Goal: Task Accomplishment & Management: Manage account settings

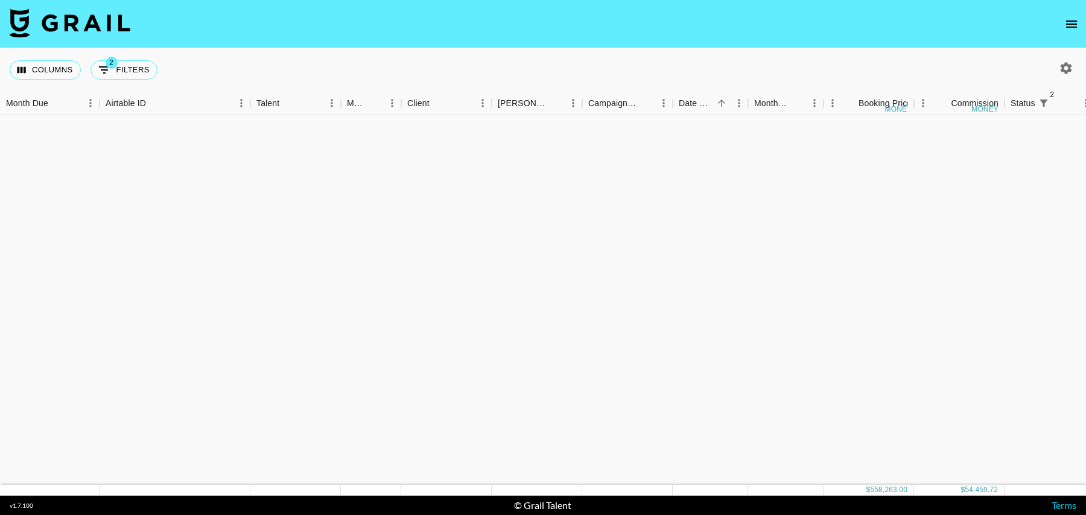
scroll to position [1117, 0]
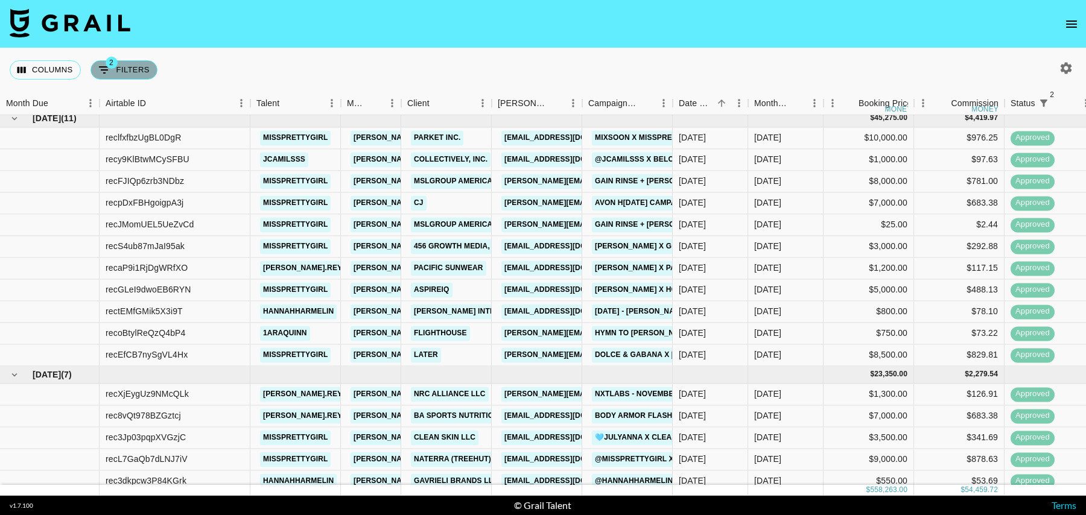
click at [129, 73] on button "2 Filters" at bounding box center [124, 69] width 67 height 19
select select "status"
select select "isNotAnyOf"
select select "status"
select select "isNotAnyOf"
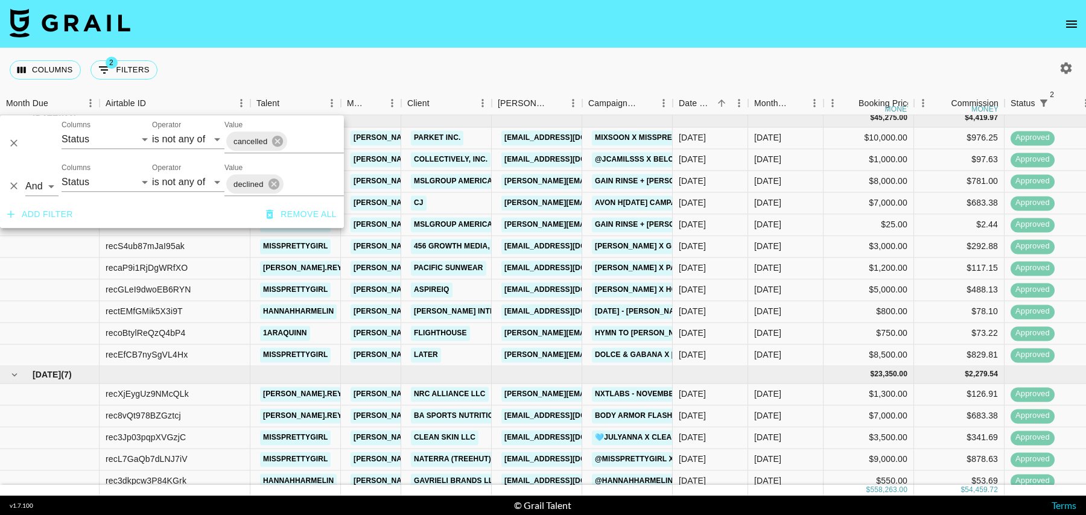
click at [61, 205] on button "Add filter" at bounding box center [39, 214] width 75 height 22
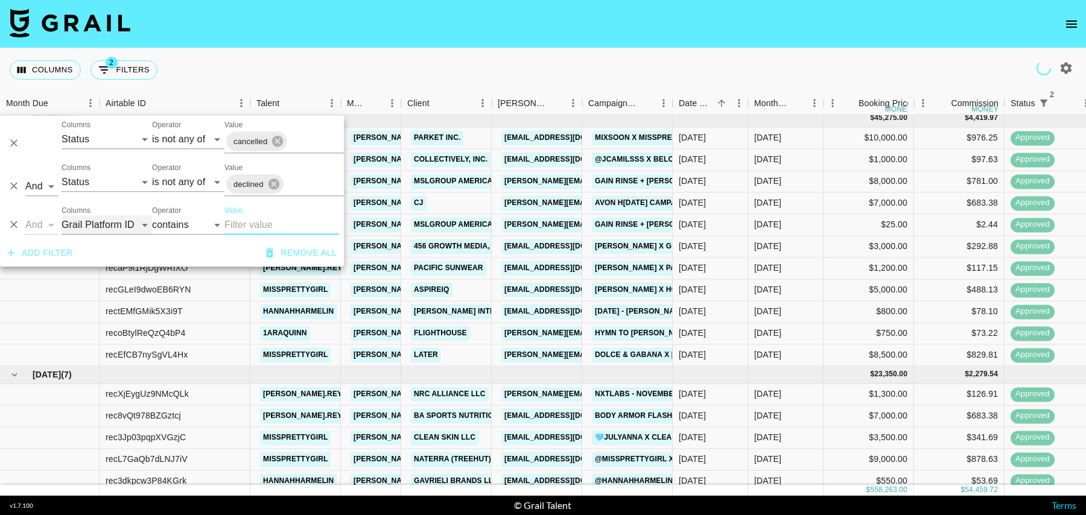
click at [101, 226] on select "Grail Platform ID Airtable ID Talent Manager Client [PERSON_NAME] Campaign (Typ…" at bounding box center [107, 224] width 91 height 19
select select "talentName"
click at [62, 215] on select "Grail Platform ID Airtable ID Talent Manager Client [PERSON_NAME] Campaign (Typ…" at bounding box center [107, 224] width 91 height 19
click at [249, 224] on input "Value" at bounding box center [282, 224] width 115 height 19
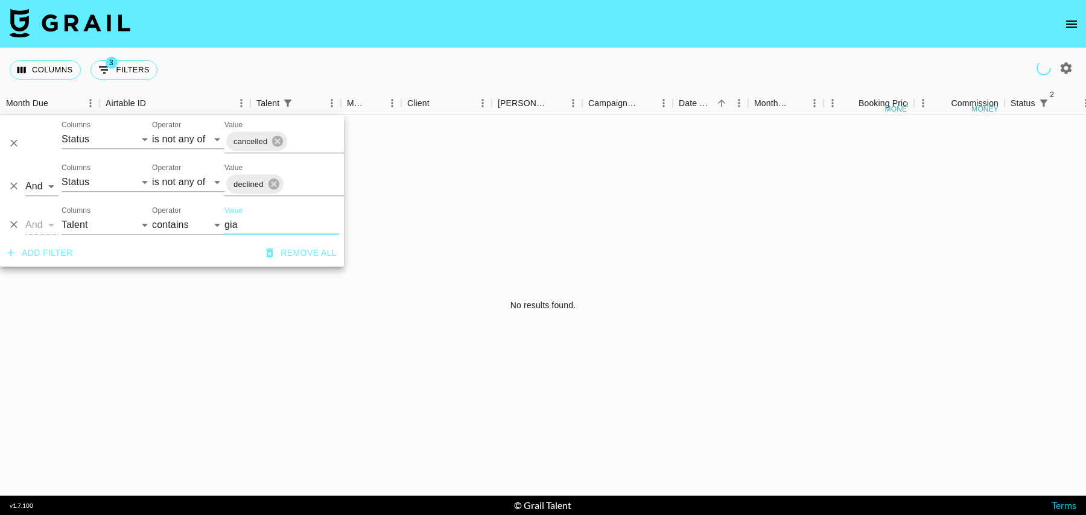
scroll to position [0, 0]
click at [250, 226] on input "gia" at bounding box center [282, 224] width 115 height 19
type input "gia"
click at [1063, 72] on icon "button" at bounding box center [1066, 68] width 14 height 14
select select "Aug '24"
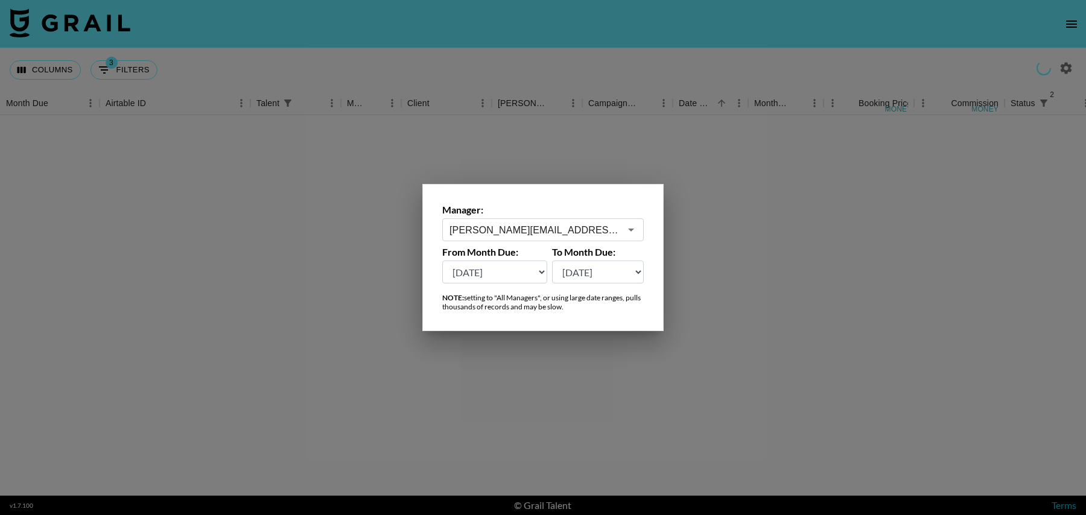
click at [551, 228] on input "nina@grail-talent.com" at bounding box center [535, 230] width 171 height 14
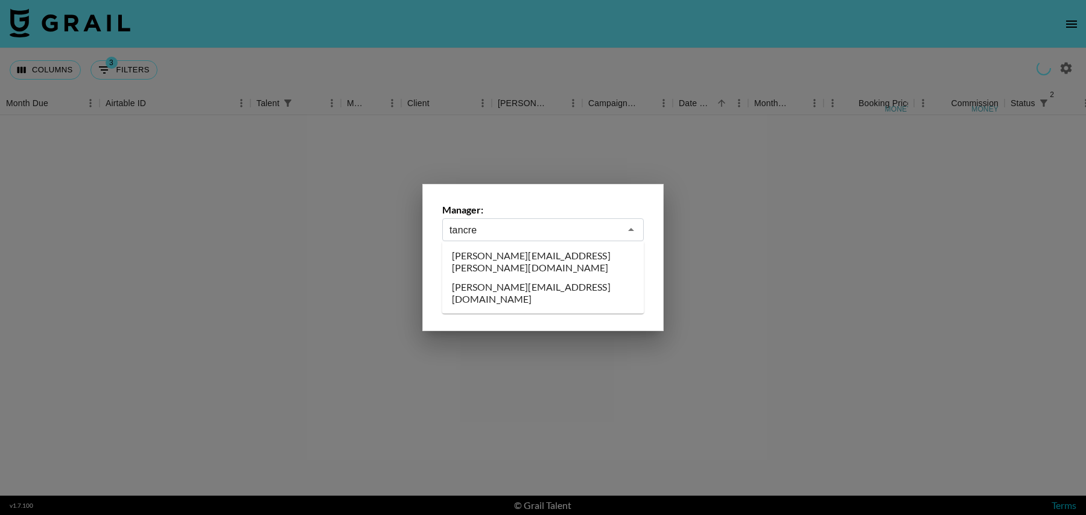
click at [526, 279] on li "[PERSON_NAME][EMAIL_ADDRESS][DOMAIN_NAME]" at bounding box center [543, 293] width 202 height 31
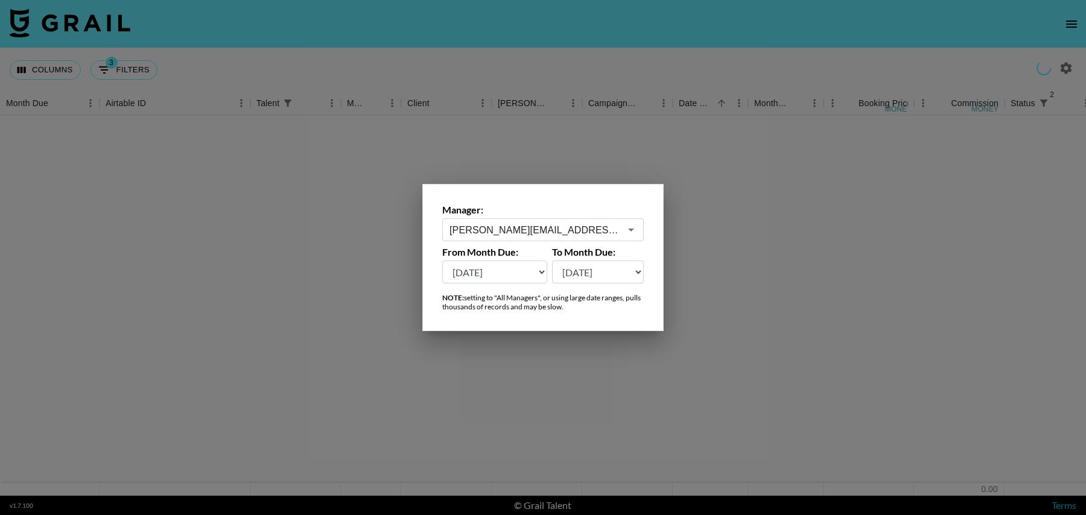
type input "[PERSON_NAME][EMAIL_ADDRESS][DOMAIN_NAME]"
click at [495, 266] on select "Aug '26 Jul '26 Jun '26 May '26 Apr '26 Mar '26 Feb '26 Jan '26 Dec '25 Nov '25…" at bounding box center [494, 272] width 105 height 23
select select "[DATE]"
click at [442, 261] on select "Aug '26 Jul '26 Jun '26 May '26 Apr '26 Mar '26 Feb '26 Jan '26 Dec '25 Nov '25…" at bounding box center [494, 272] width 105 height 23
click at [759, 225] on div at bounding box center [543, 257] width 1086 height 515
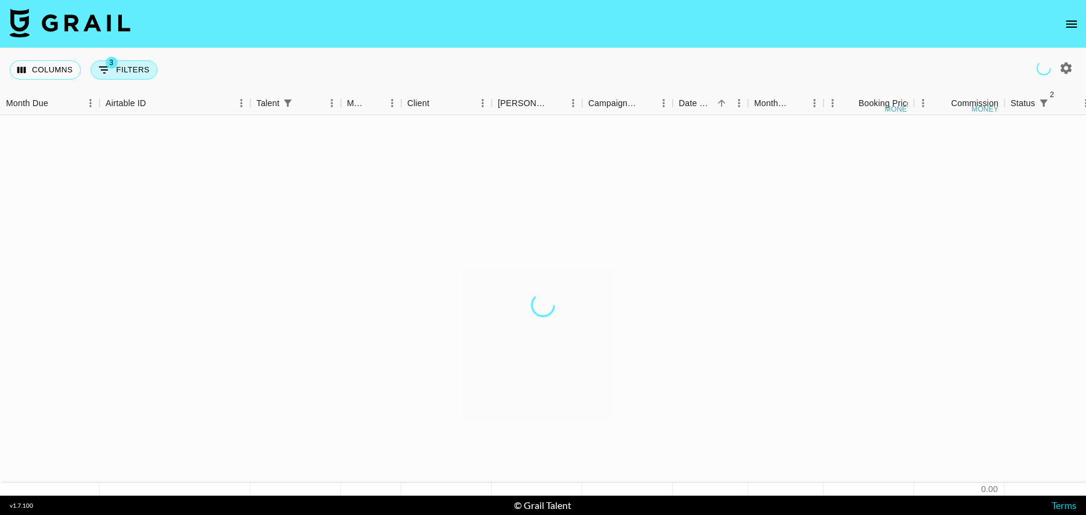
click at [117, 74] on button "3 Filters" at bounding box center [124, 69] width 67 height 19
select select "status"
select select "isNotAnyOf"
select select "status"
select select "isNotAnyOf"
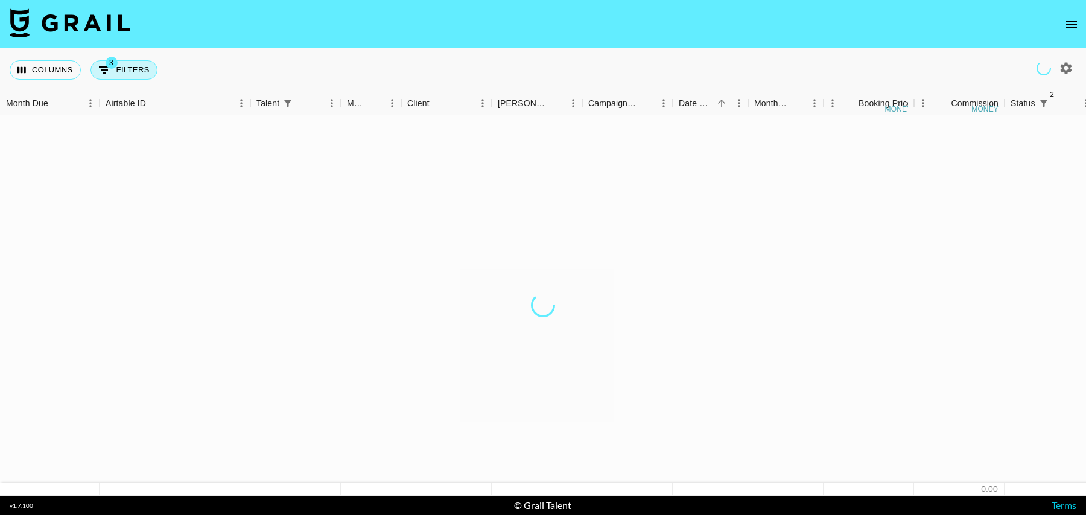
select select "talentName"
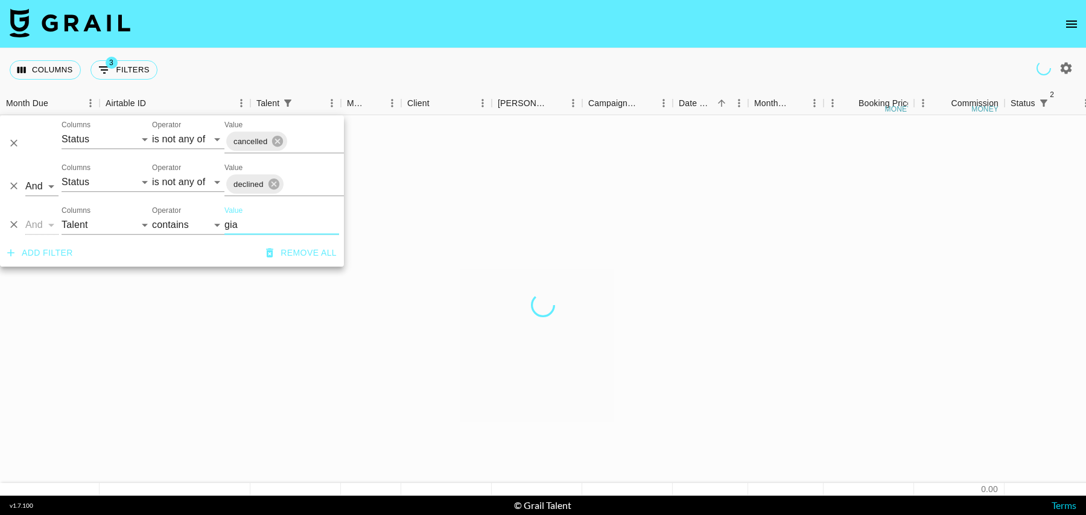
click at [16, 228] on icon "Delete" at bounding box center [14, 225] width 12 height 12
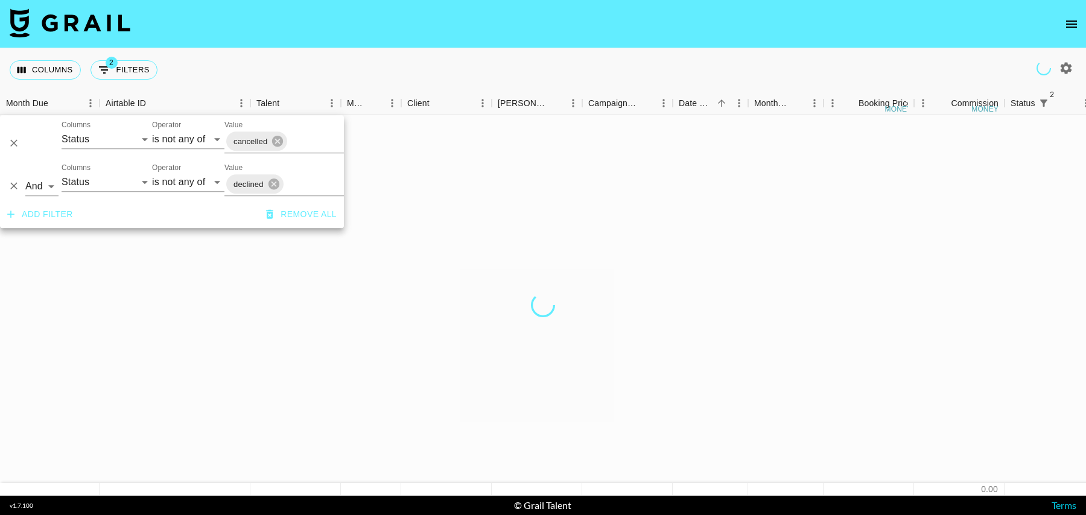
click at [473, 164] on div at bounding box center [543, 305] width 1086 height 381
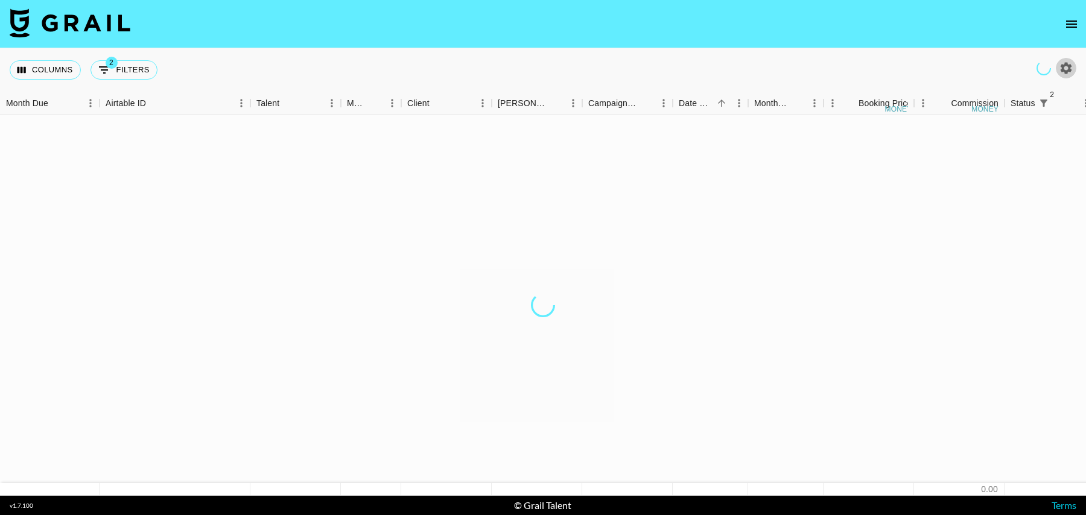
click at [1062, 76] on button "button" at bounding box center [1066, 68] width 21 height 21
select select "[DATE]"
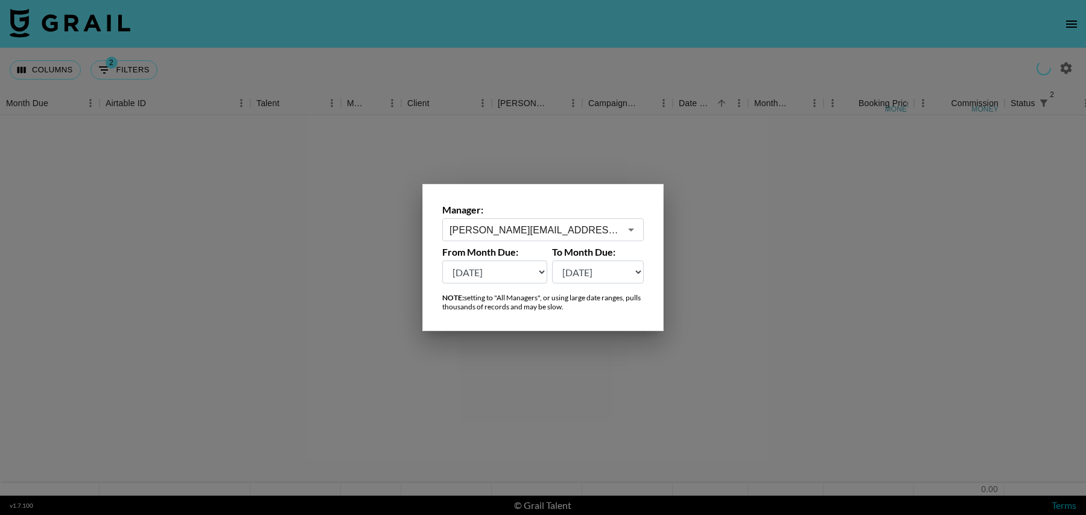
click at [848, 40] on div at bounding box center [543, 257] width 1086 height 515
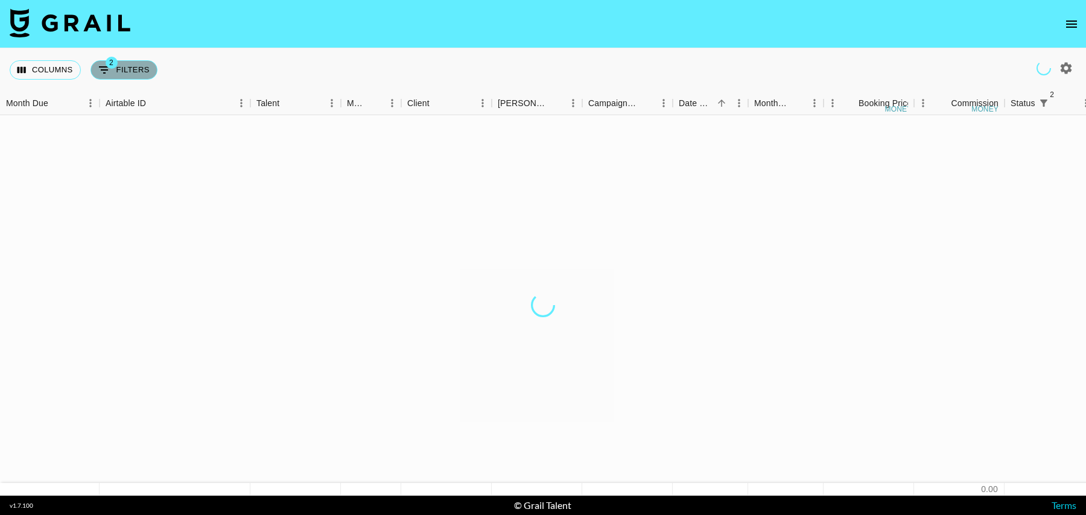
click at [132, 66] on button "2 Filters" at bounding box center [124, 69] width 67 height 19
select select "status"
select select "isNotAnyOf"
select select "status"
select select "isNotAnyOf"
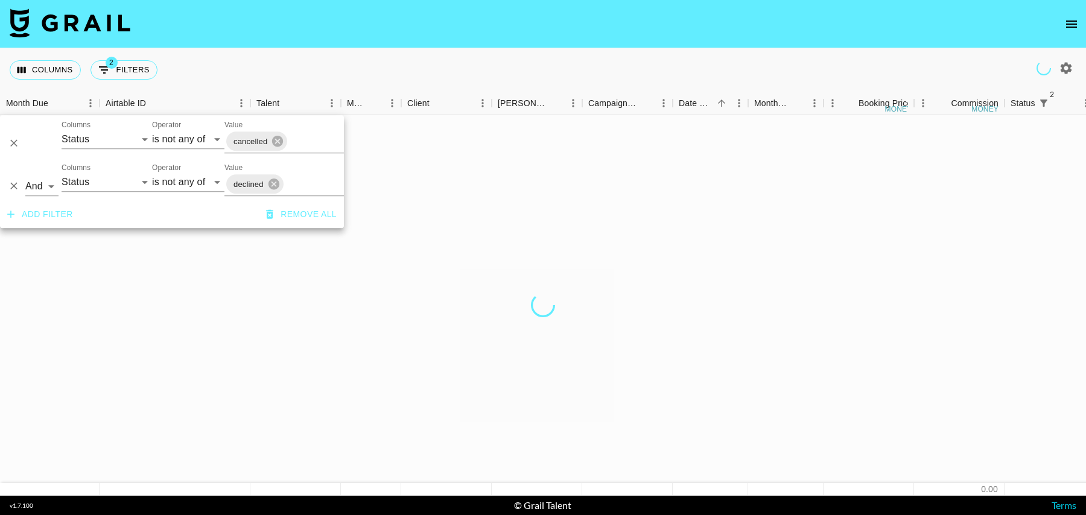
click at [203, 55] on div "Columns 2 Filters + Booking" at bounding box center [543, 69] width 1086 height 43
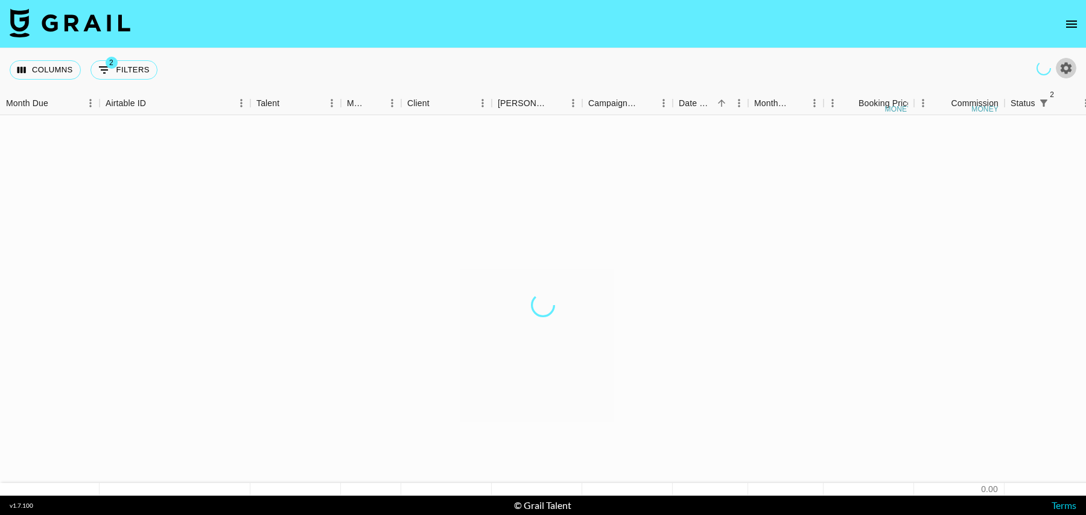
click at [1065, 73] on icon "button" at bounding box center [1066, 68] width 14 height 14
select select "[DATE]"
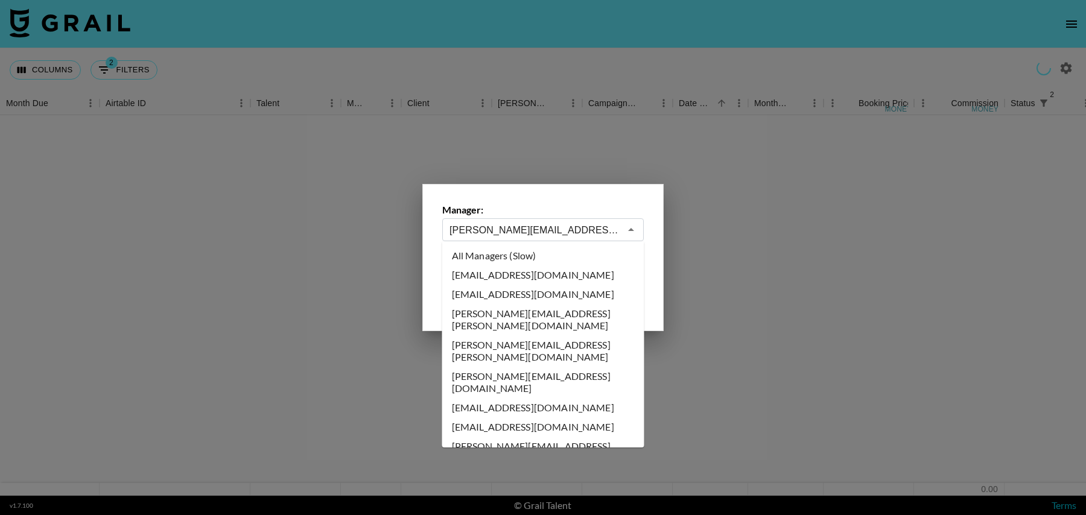
click at [580, 229] on input "[PERSON_NAME][EMAIL_ADDRESS][DOMAIN_NAME]" at bounding box center [535, 230] width 171 height 14
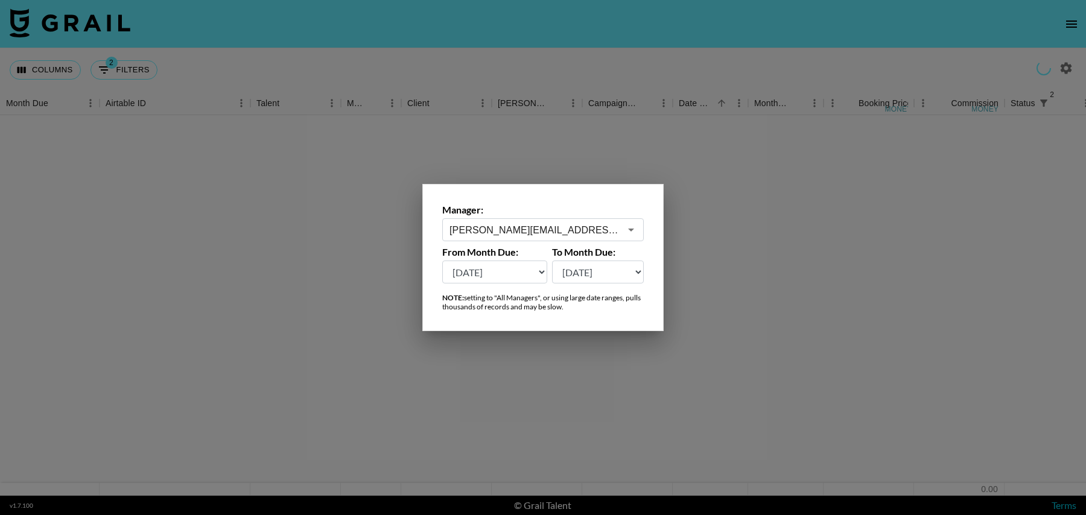
click at [580, 163] on div at bounding box center [543, 257] width 1086 height 515
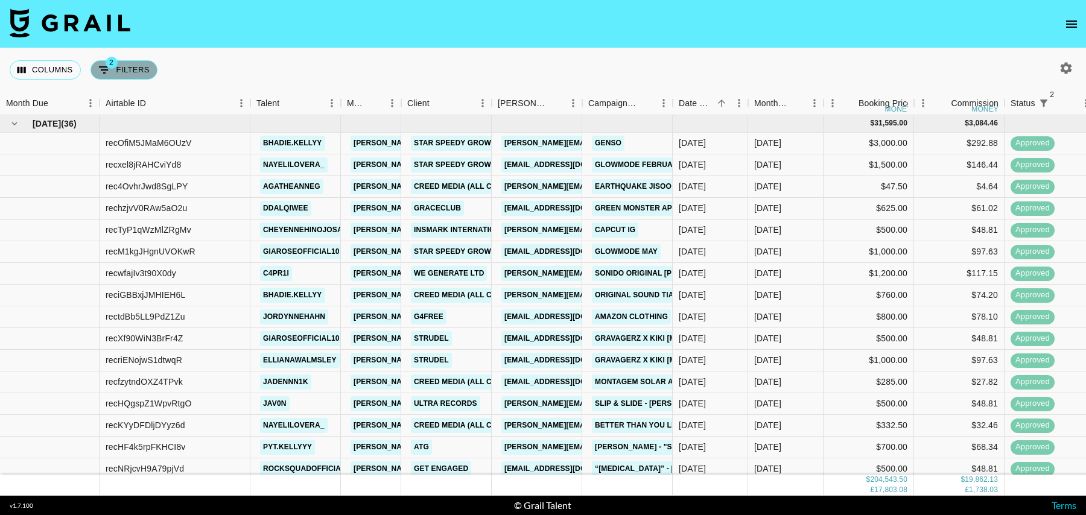
click at [110, 70] on icon "Show filters" at bounding box center [104, 70] width 14 height 14
select select "status"
select select "isNotAnyOf"
select select "status"
select select "isNotAnyOf"
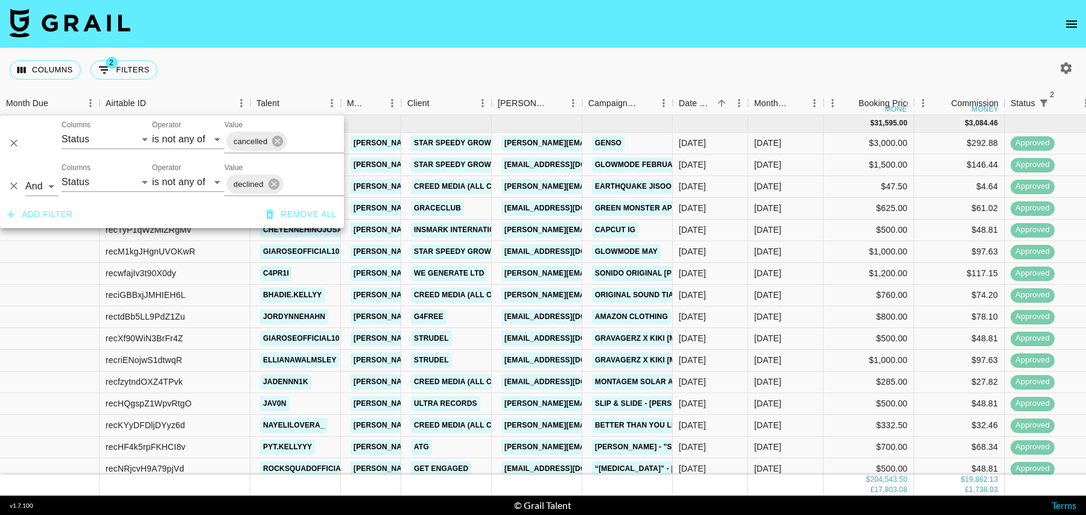
click at [54, 211] on button "Add filter" at bounding box center [39, 214] width 75 height 22
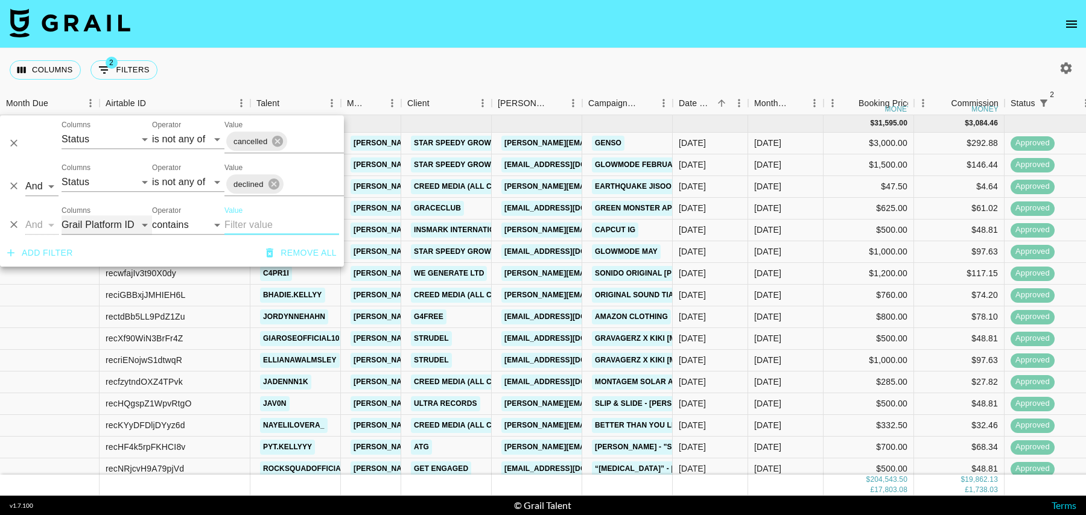
click at [92, 234] on select "Grail Platform ID Airtable ID Talent Manager Client [PERSON_NAME] Campaign (Typ…" at bounding box center [107, 224] width 91 height 19
select select "talentName"
click at [62, 215] on select "Grail Platform ID Airtable ID Talent Manager Client [PERSON_NAME] Campaign (Typ…" at bounding box center [107, 224] width 91 height 19
click at [246, 215] on input "Value" at bounding box center [282, 224] width 115 height 19
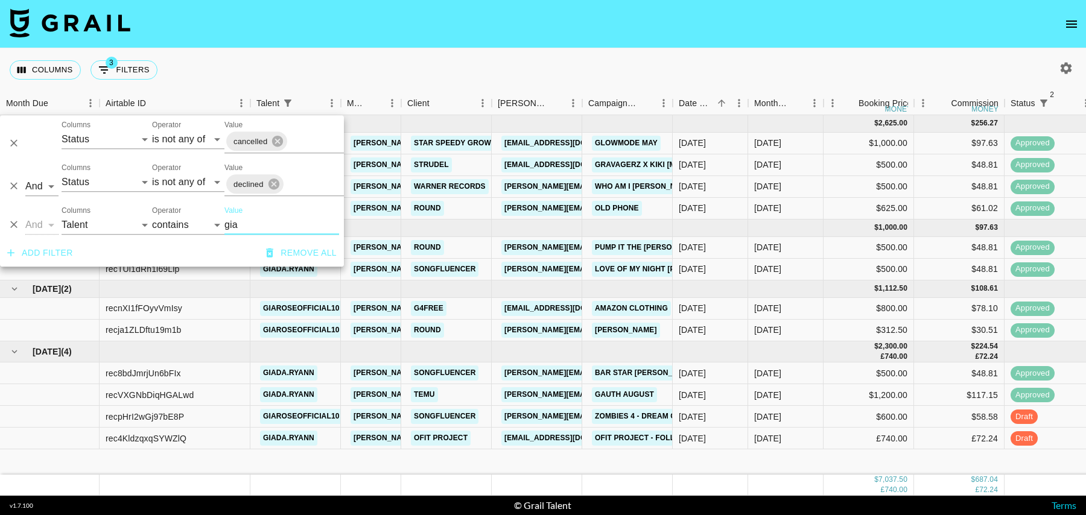
type input "gia"
click at [864, 414] on div "$600.00" at bounding box center [869, 417] width 91 height 22
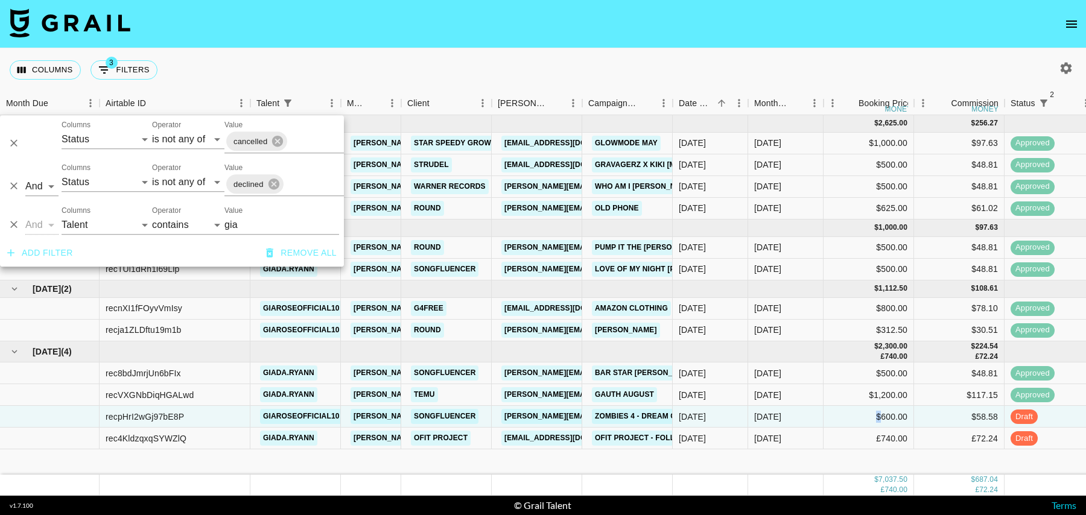
click at [864, 414] on div "$600.00" at bounding box center [869, 417] width 91 height 22
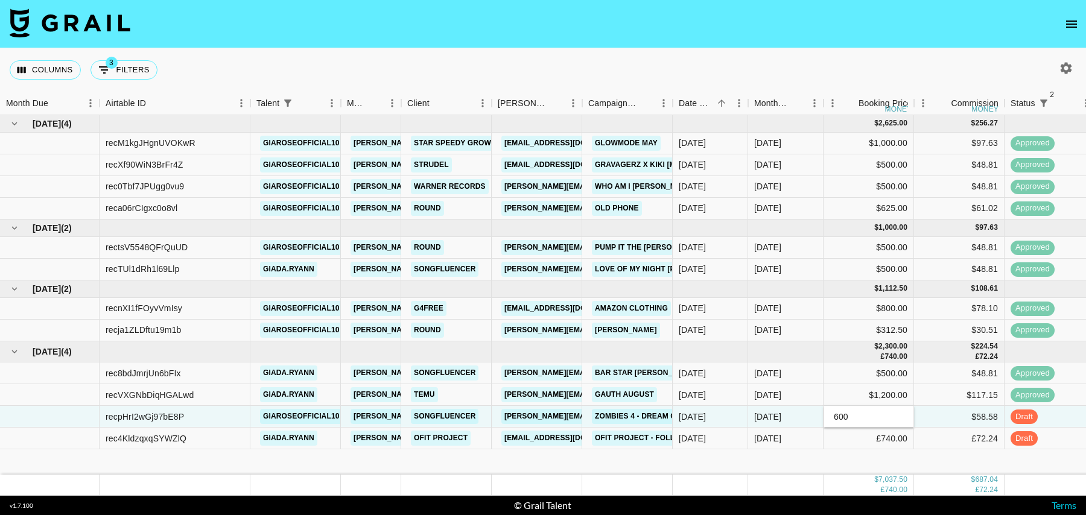
drag, startPoint x: 867, startPoint y: 414, endPoint x: 812, endPoint y: 414, distance: 55.5
click at [812, 414] on div "recpHrI2wGj97bE8P giaroseofficial10 [PERSON_NAME][EMAIL_ADDRESS][DOMAIN_NAME] S…" at bounding box center [979, 417] width 1958 height 22
type input "700"
click at [939, 416] on div "$58.58" at bounding box center [959, 417] width 91 height 22
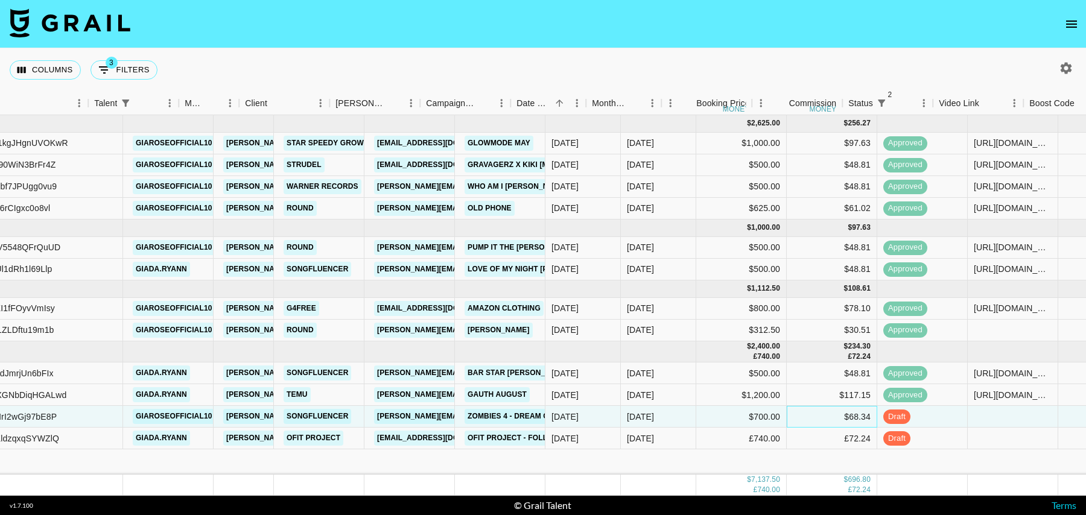
scroll to position [0, 162]
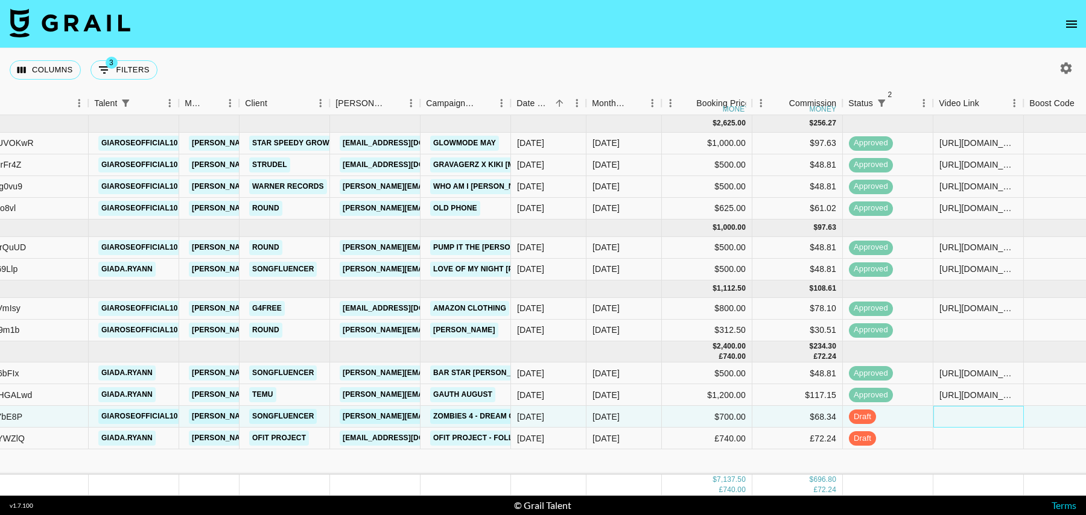
click at [955, 416] on div at bounding box center [979, 417] width 91 height 22
type input "[URL][DOMAIN_NAME]"
click at [1038, 418] on div at bounding box center [1069, 417] width 91 height 22
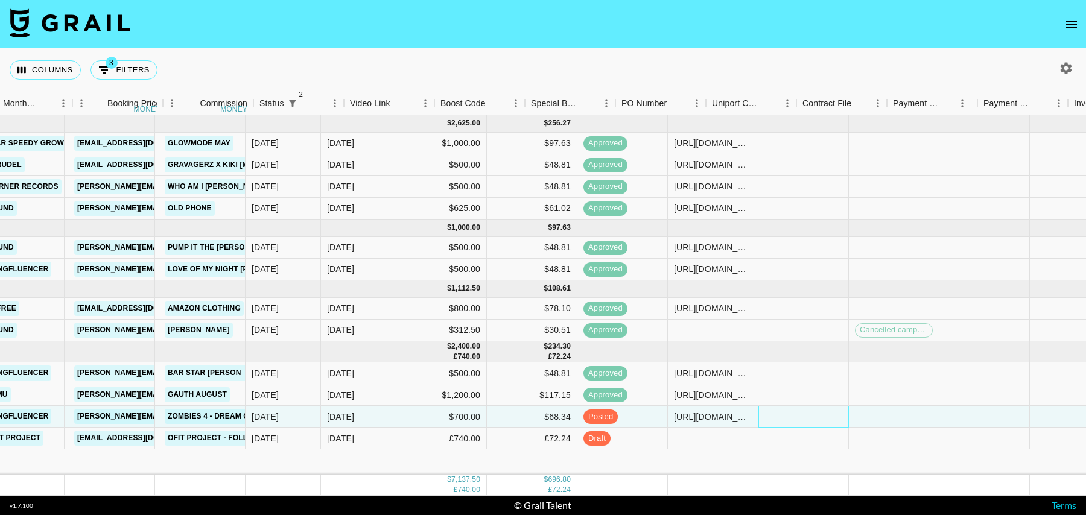
scroll to position [0, 872]
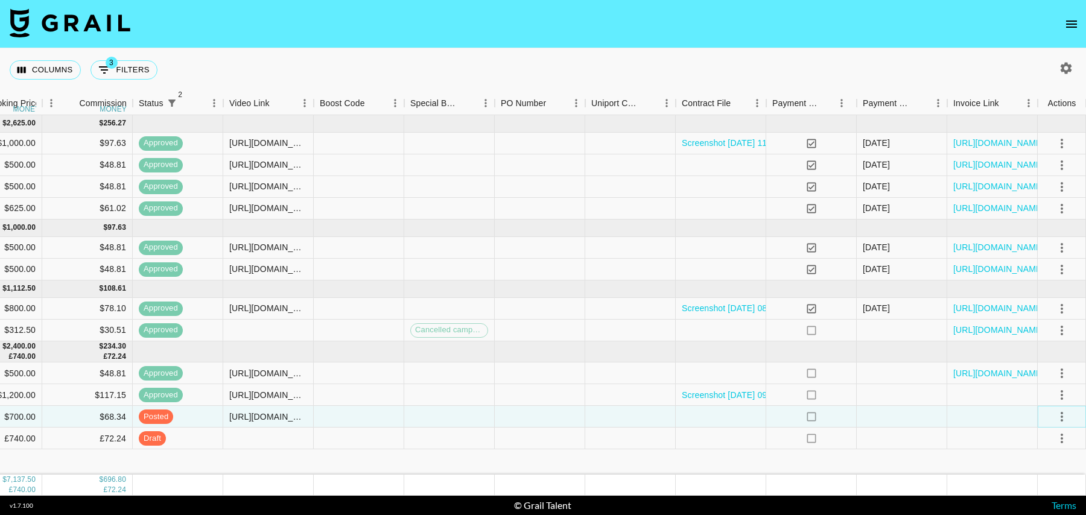
click at [1061, 418] on icon "select merge strategy" at bounding box center [1062, 417] width 14 height 14
click at [1036, 389] on div "Approve" at bounding box center [1036, 390] width 37 height 14
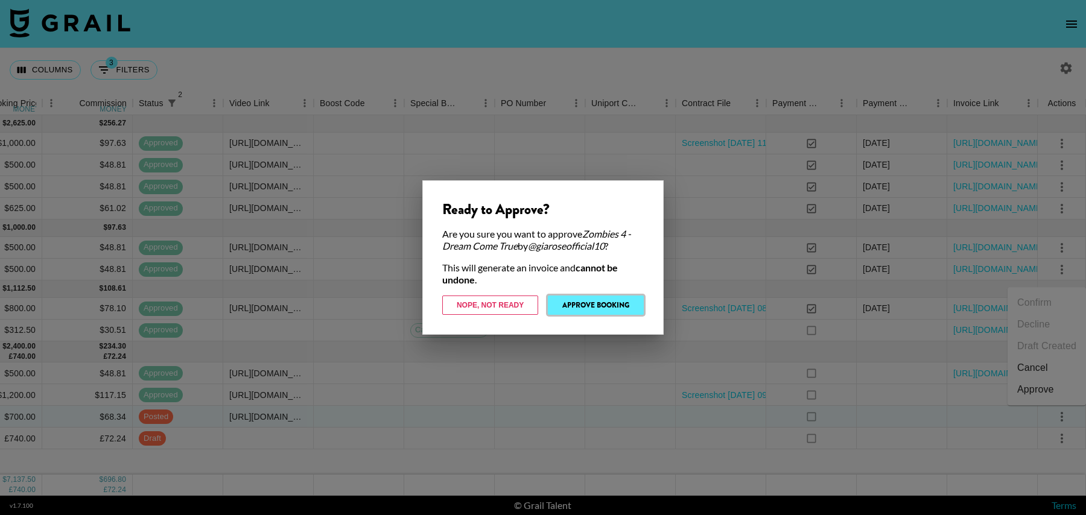
click at [604, 302] on button "Approve Booking" at bounding box center [596, 305] width 96 height 19
